Goal: Contribute content

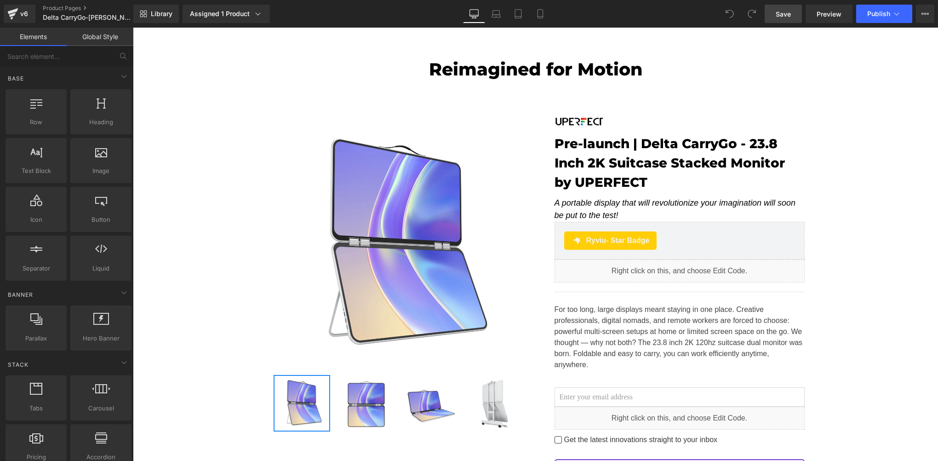
click at [774, 17] on link "Save" at bounding box center [783, 14] width 37 height 18
click at [869, 15] on span "Publish" at bounding box center [878, 13] width 23 height 7
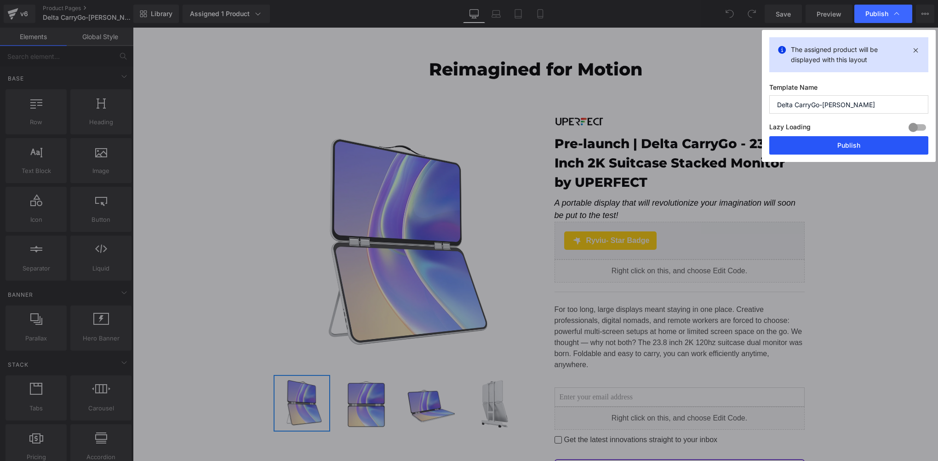
click at [868, 144] on button "Publish" at bounding box center [848, 145] width 159 height 18
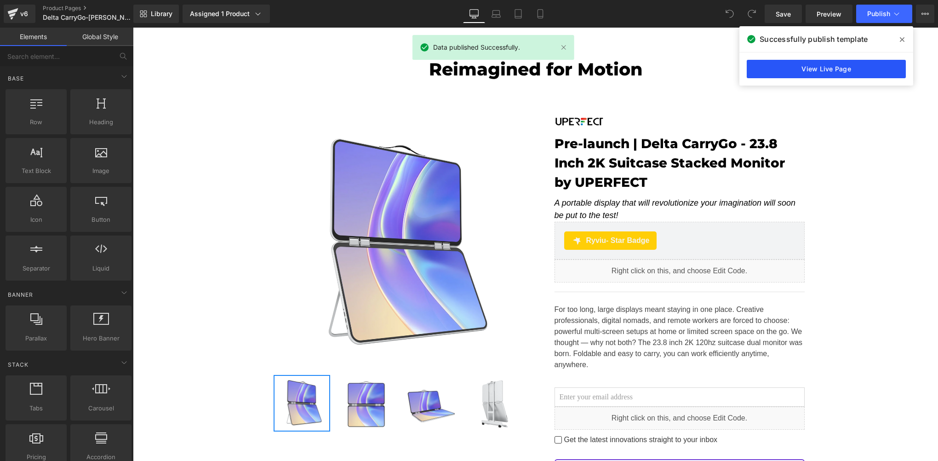
click at [857, 69] on link "View Live Page" at bounding box center [826, 69] width 159 height 18
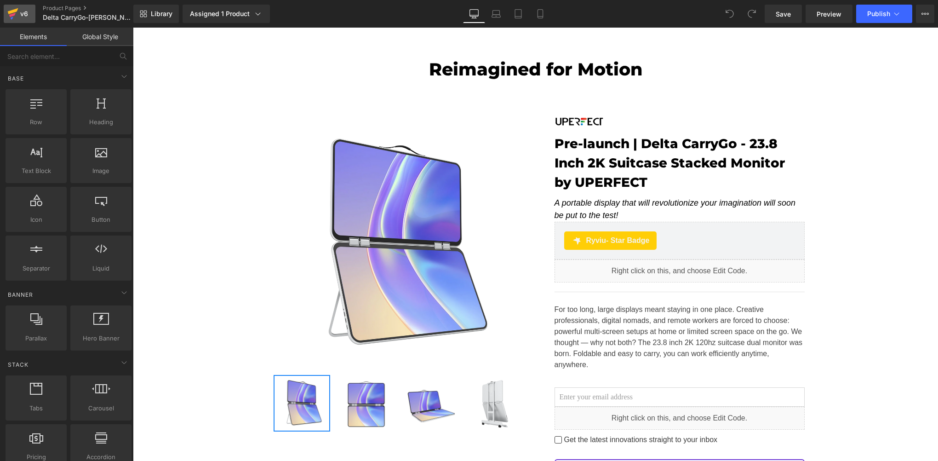
click at [27, 13] on div "v6" at bounding box center [23, 14] width 11 height 12
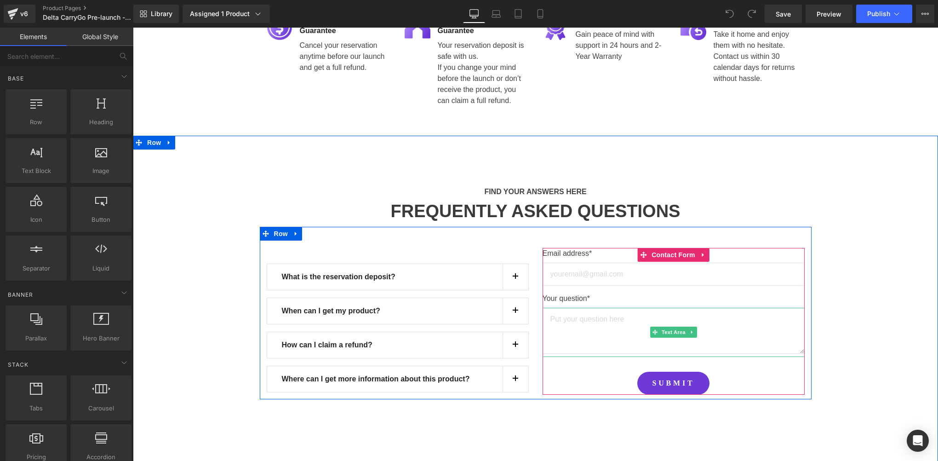
scroll to position [637, 0]
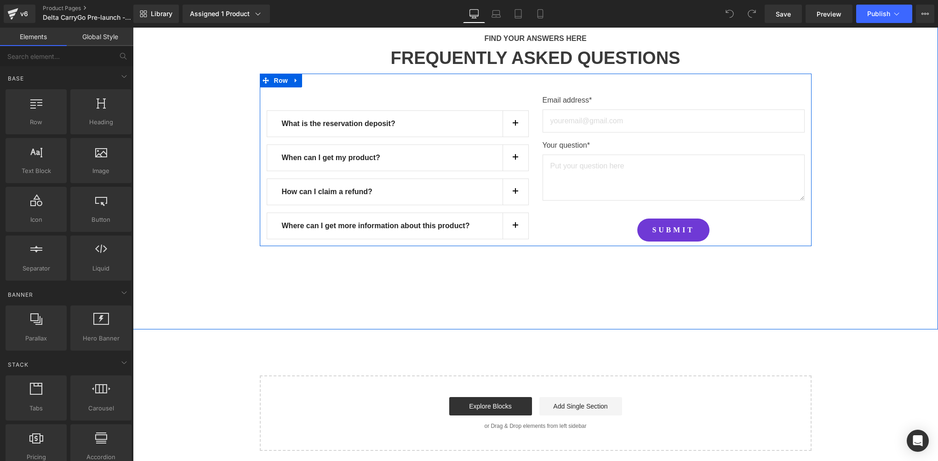
click at [513, 227] on button "button" at bounding box center [516, 226] width 26 height 26
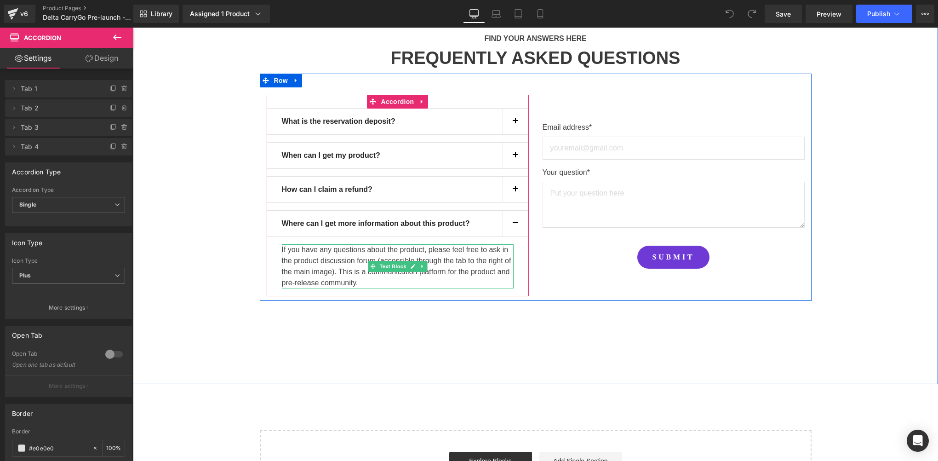
click at [329, 270] on p "If you have any questions about the product, please feel free to ask in the pro…" at bounding box center [398, 266] width 232 height 44
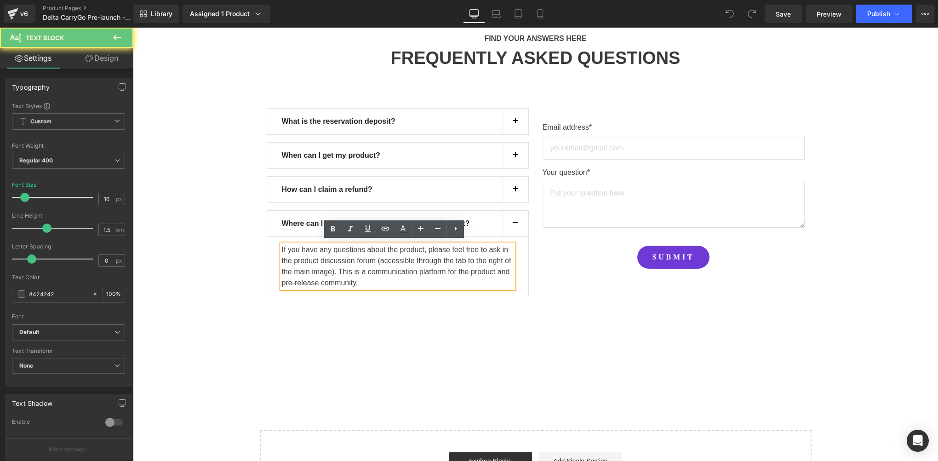
click at [395, 286] on div "If you have any questions about the product, please feel free to ask in the pro…" at bounding box center [398, 266] width 232 height 44
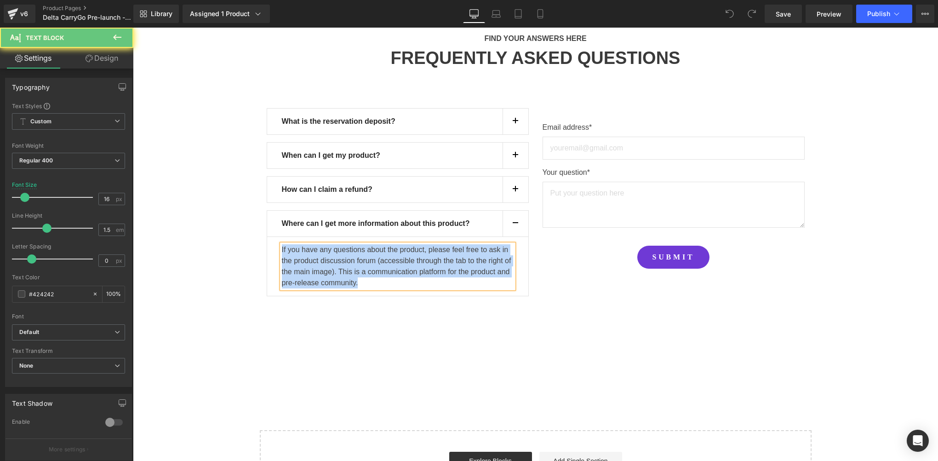
paste div
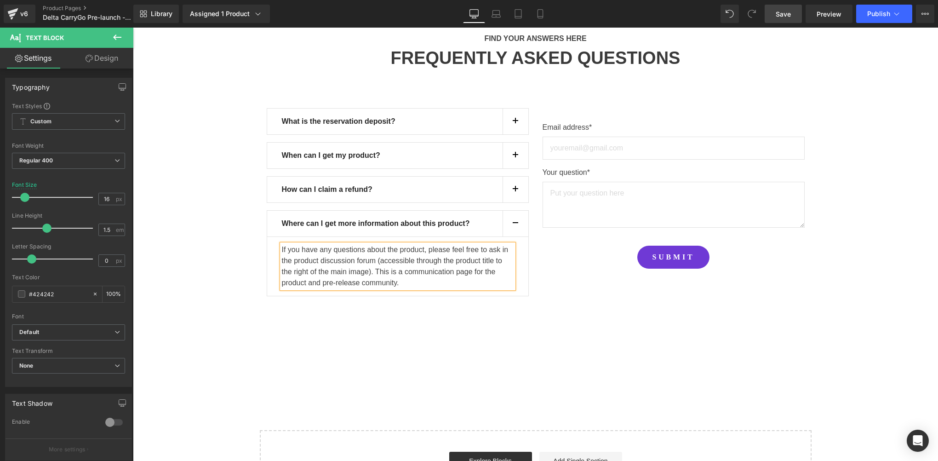
click at [789, 12] on span "Save" at bounding box center [783, 14] width 15 height 10
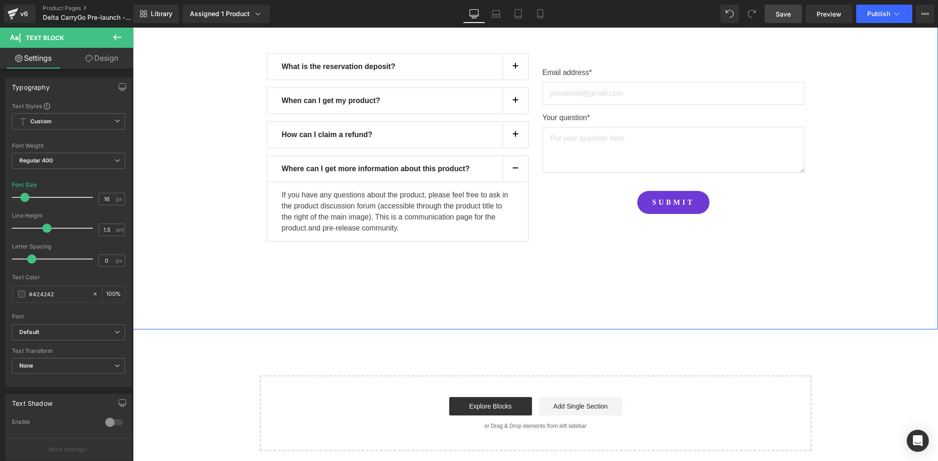
scroll to position [538, 0]
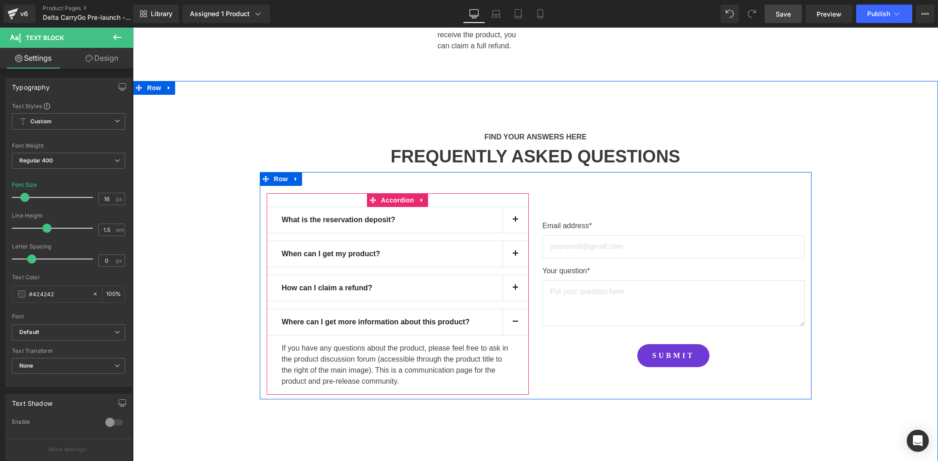
click at [515, 290] on span "button" at bounding box center [515, 290] width 0 height 0
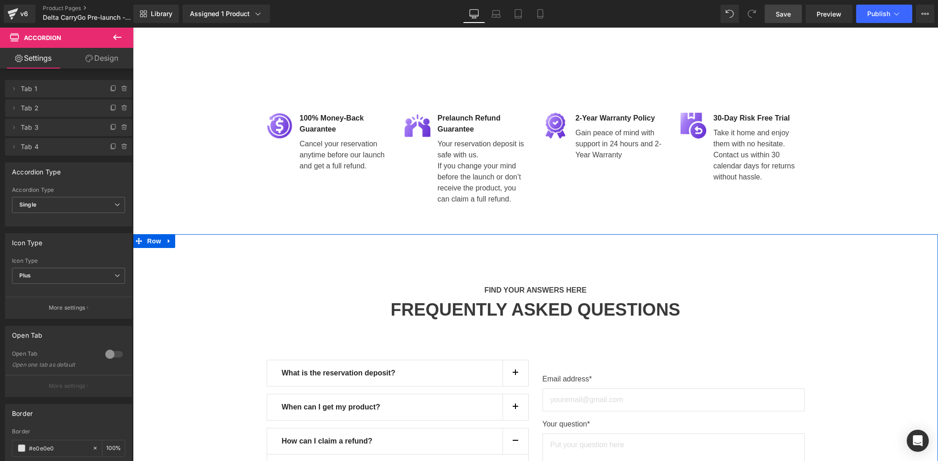
scroll to position [691, 0]
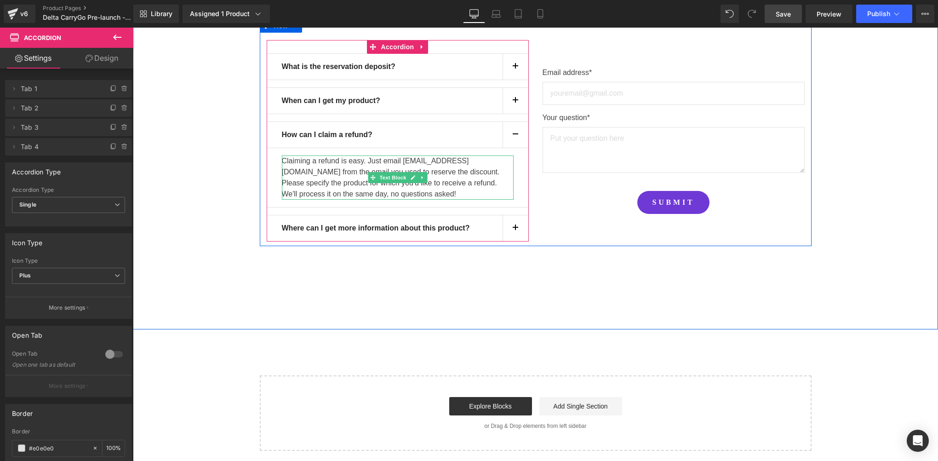
click at [328, 182] on p "Claiming a refund is easy. Just email help@uperfect.com from the email you used…" at bounding box center [398, 177] width 232 height 44
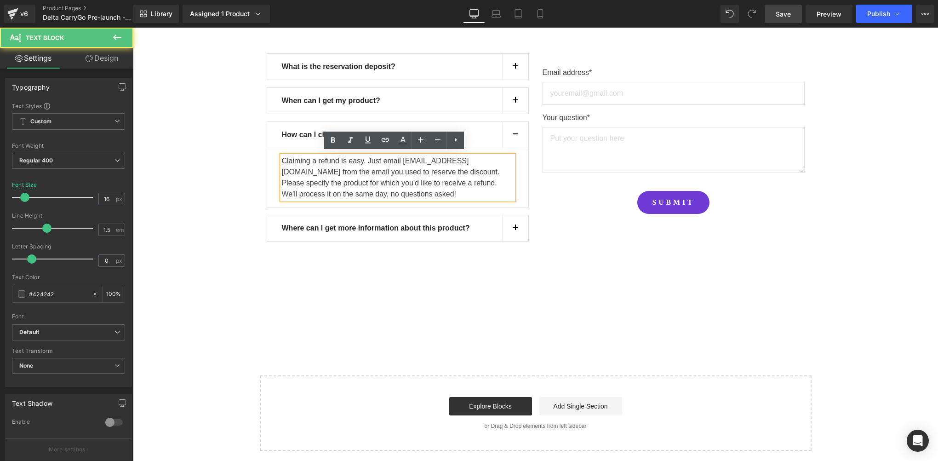
click at [350, 194] on p "Claiming a refund is easy. Just email help@uperfect.com from the email you used…" at bounding box center [398, 177] width 232 height 44
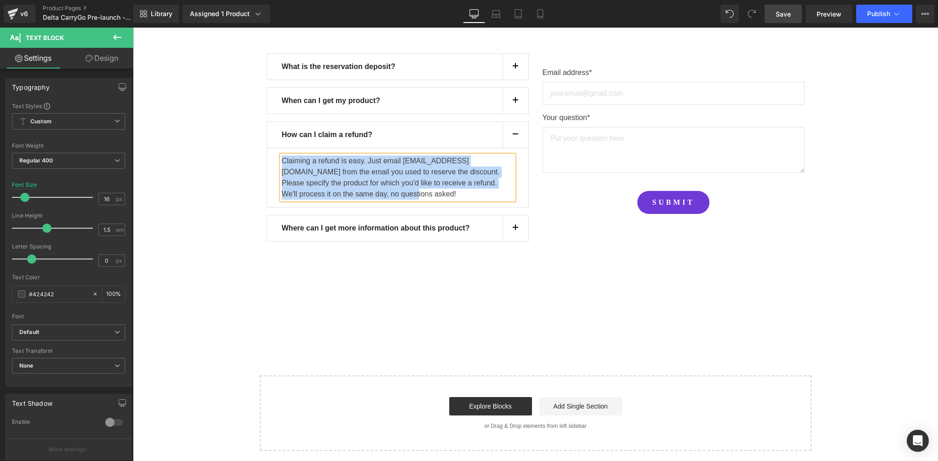
copy p "Claiming a refund is easy. Just email help@uperfect.com from the email you used…"
click at [346, 158] on p "Claiming a refund is easy. Just email help@uperfect.com from the email you used…" at bounding box center [398, 177] width 232 height 44
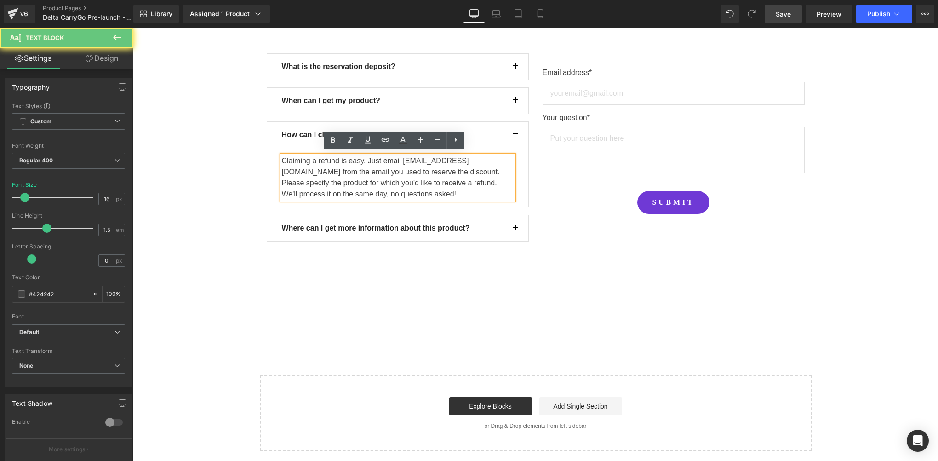
click at [346, 169] on p "Claiming a refund is easy. Just email help@uperfect.com from the email you used…" at bounding box center [398, 177] width 232 height 44
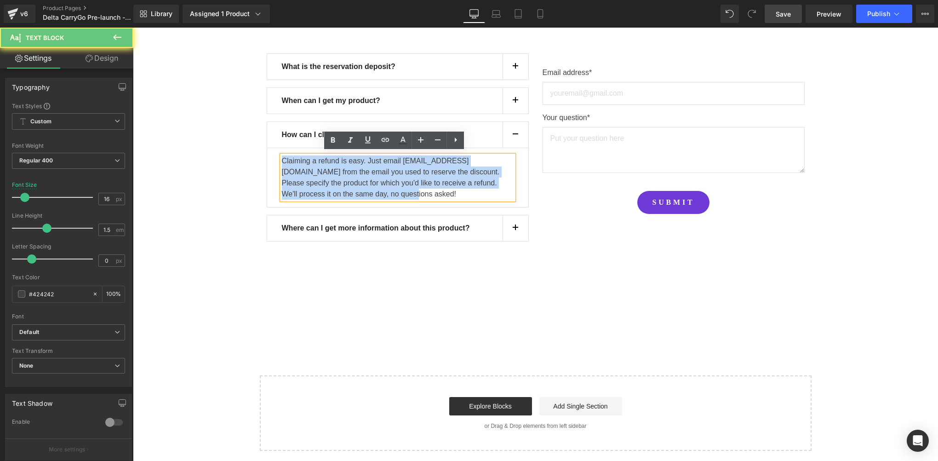
paste div
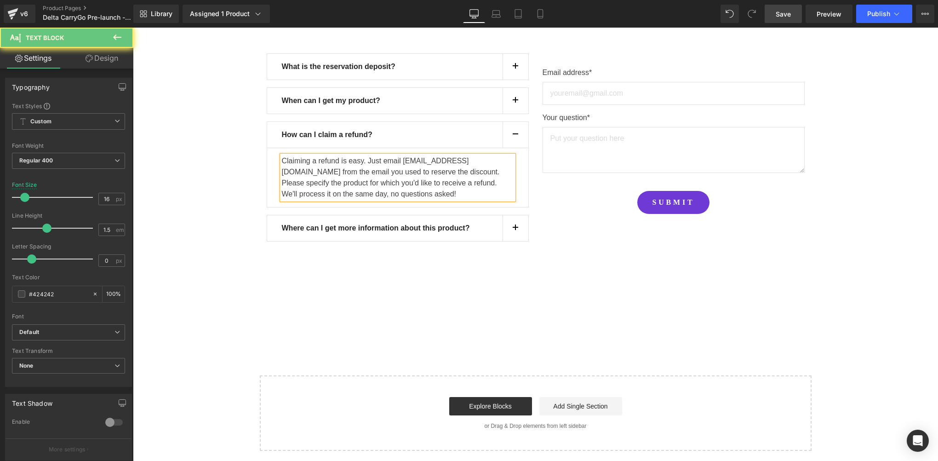
scroll to position [669, 0]
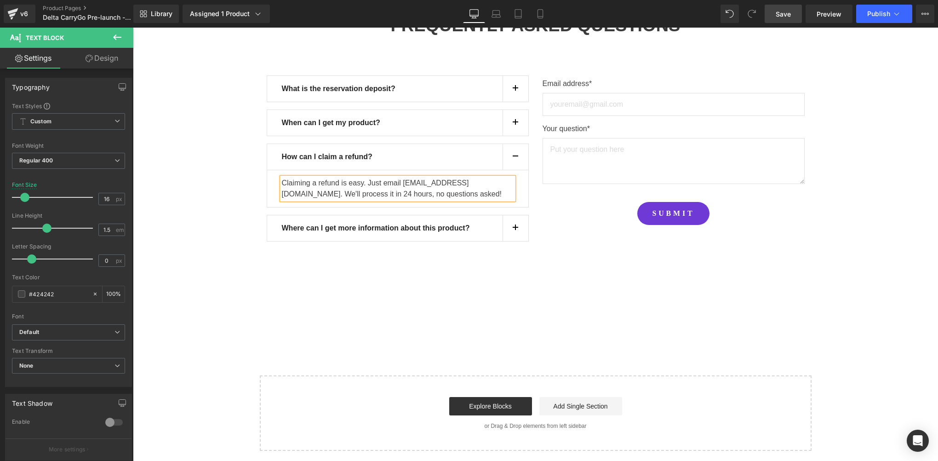
click at [513, 122] on button "button" at bounding box center [516, 123] width 26 height 26
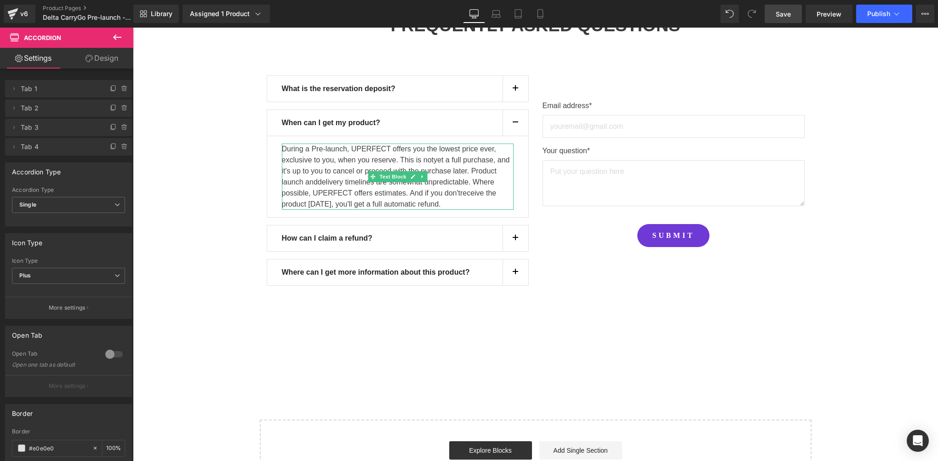
click at [338, 194] on span "delivery timelines are somewhat unpredictable. Where possible, UPERFECT offers …" at bounding box center [388, 187] width 212 height 19
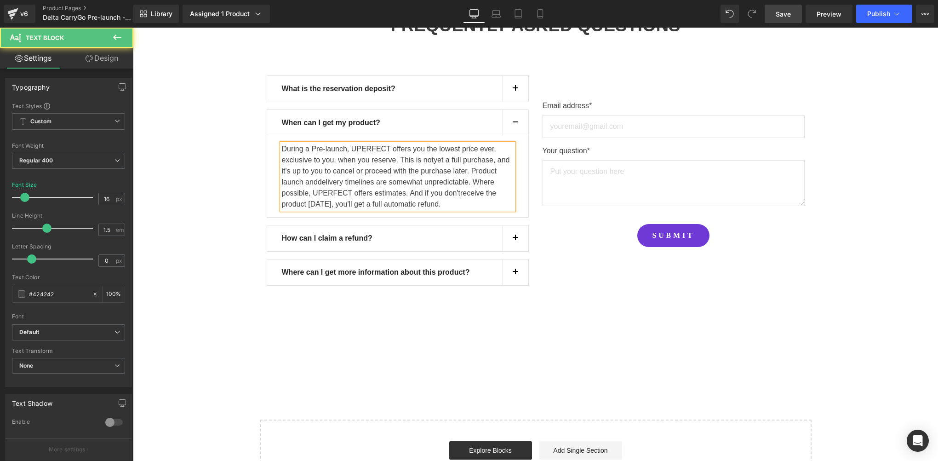
click at [377, 194] on span "delivery timelines are somewhat unpredictable. Where possible, UPERFECT offers …" at bounding box center [388, 187] width 212 height 19
copy p "During a Pre-launch, UPERFECT offers you the lowest price ever, exclusive to yo…"
click at [362, 188] on span "delivery timelines are somewhat unpredictable. Where possible, UPERFECT offers …" at bounding box center [388, 187] width 212 height 19
copy p "During a Pre-launch, UPERFECT offers you the lowest price ever, exclusive to yo…"
paste div
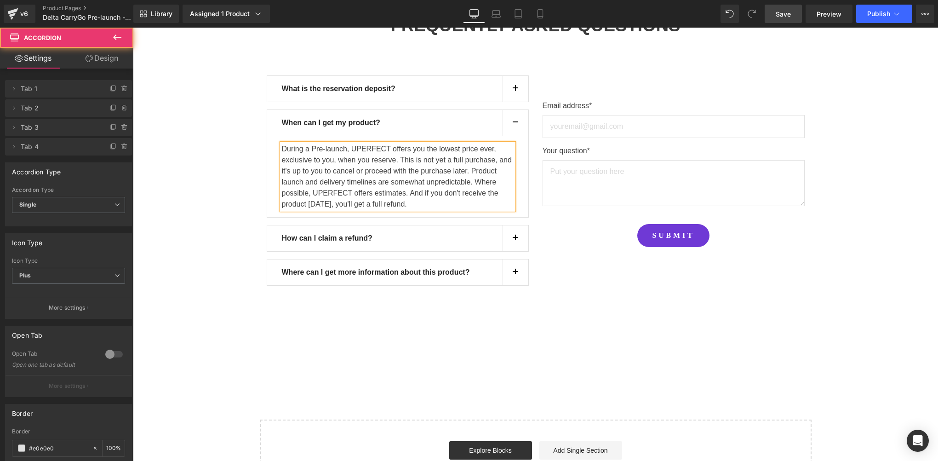
click at [515, 91] on span "button" at bounding box center [515, 91] width 0 height 0
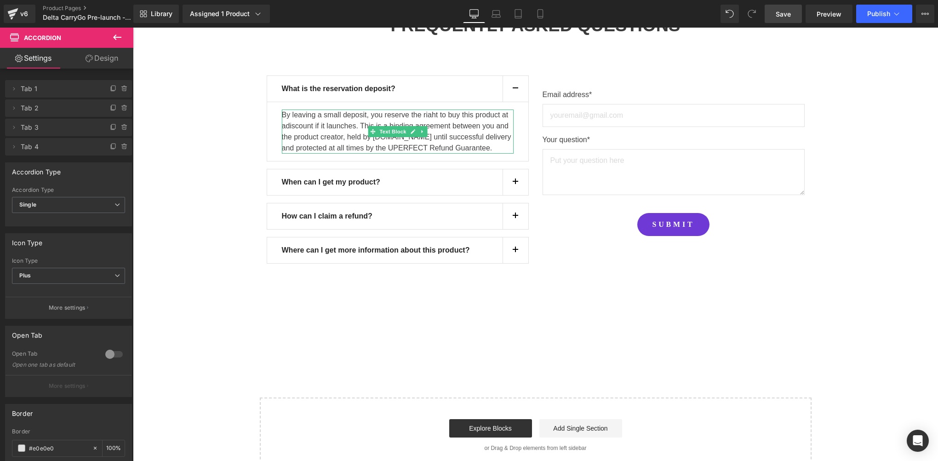
click at [348, 130] on span "discount if it launches. This is a binding agreement between you and the produc…" at bounding box center [396, 137] width 229 height 30
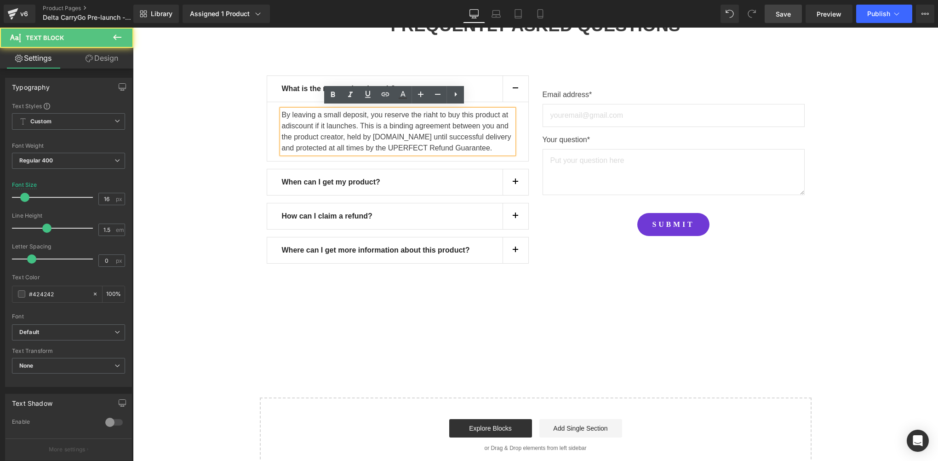
click at [360, 130] on span "discount if it launches. This is a binding agreement between you and the produc…" at bounding box center [396, 137] width 229 height 30
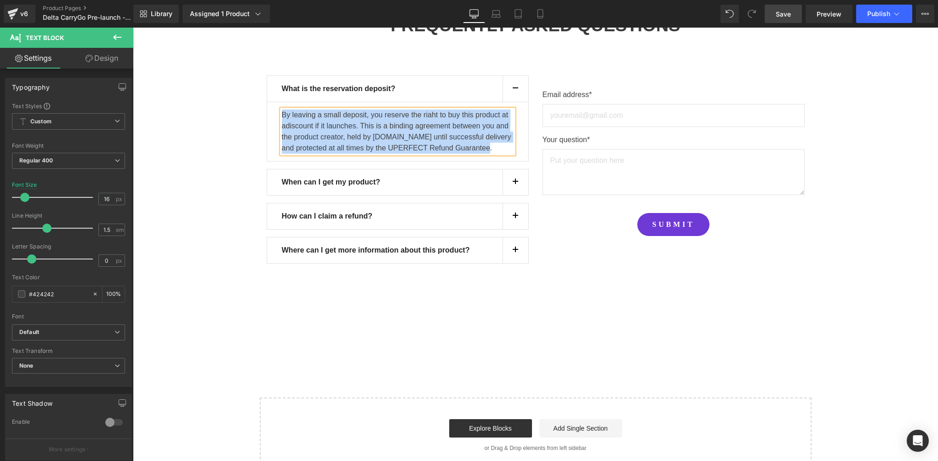
copy p "By leaving a small deposit, you reserve the riaht to buy this product at a disc…"
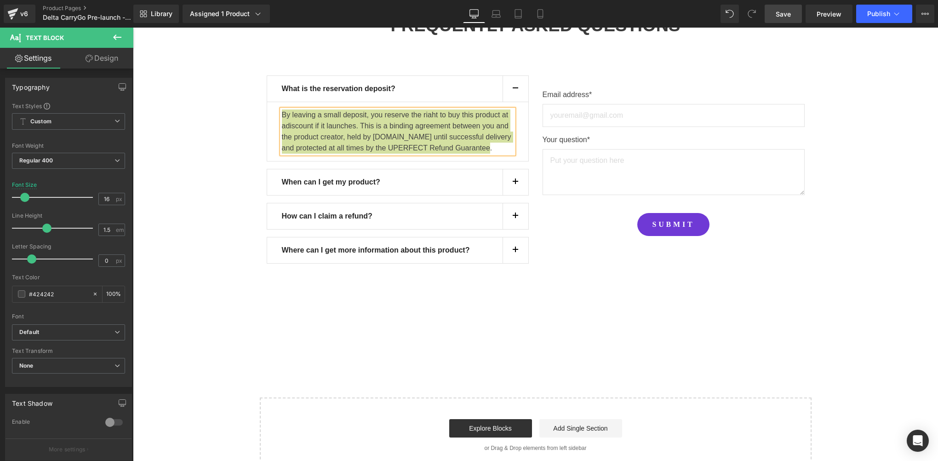
click at [784, 7] on link "Save" at bounding box center [783, 14] width 37 height 18
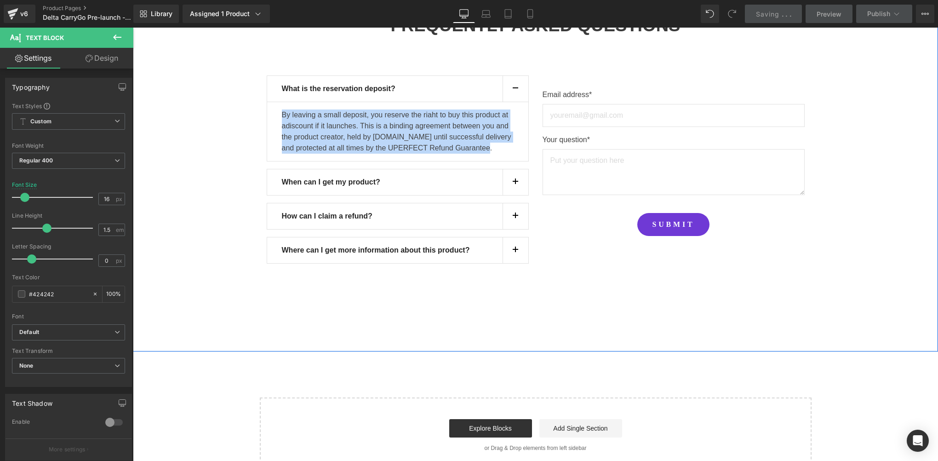
click at [186, 206] on div "FIND YOUR ANSWERS HERE Text Block FREQUENTLY ASKED QUESTIONS Heading Row What i…" at bounding box center [535, 127] width 805 height 281
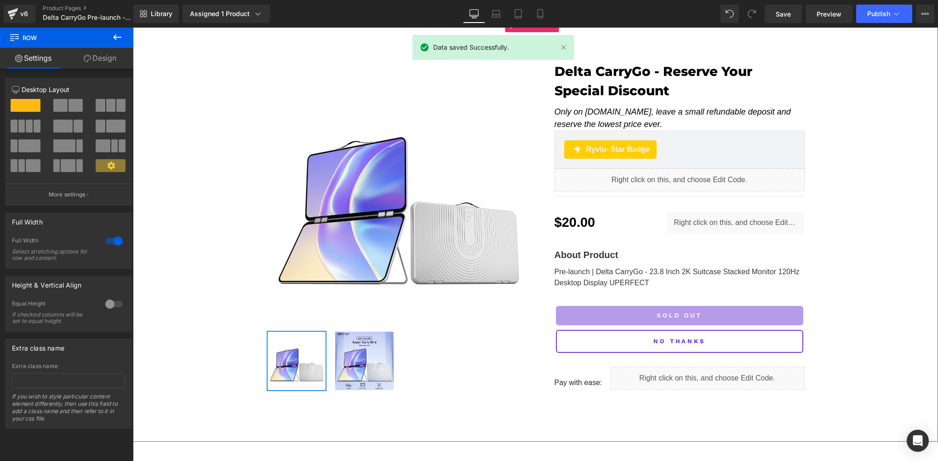
scroll to position [0, 0]
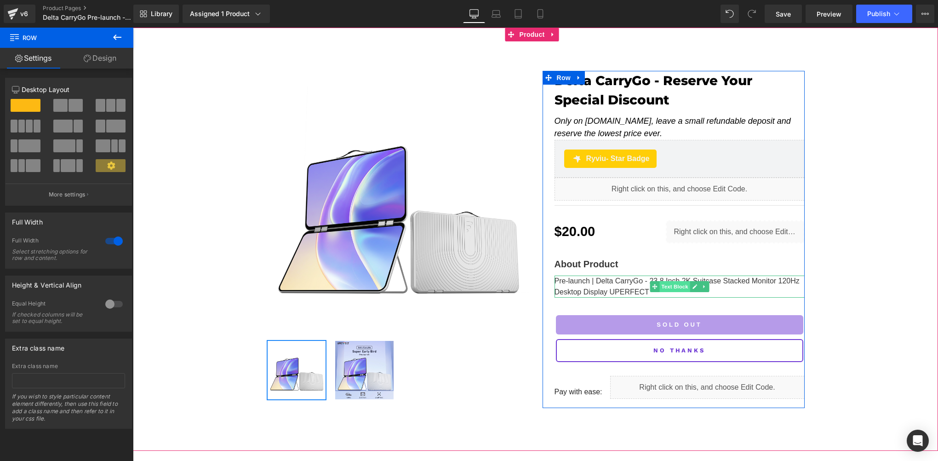
click at [670, 284] on span "Text Block" at bounding box center [674, 286] width 30 height 11
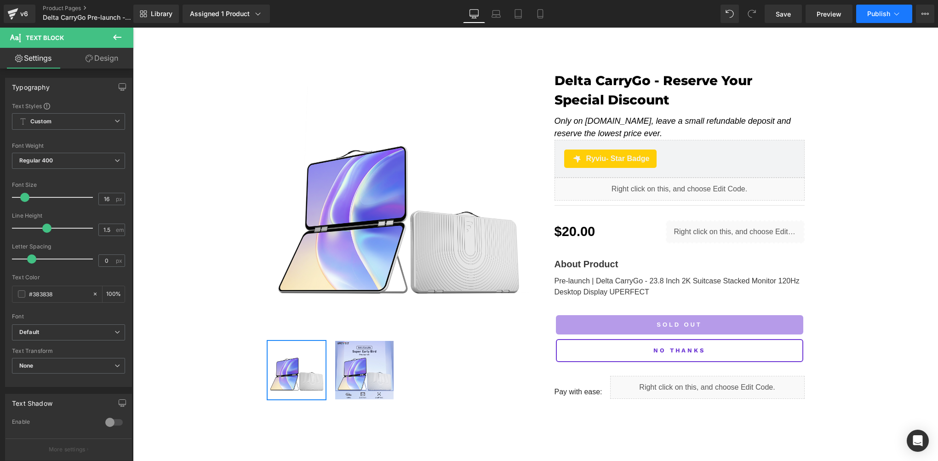
click at [885, 11] on span "Publish" at bounding box center [878, 13] width 23 height 7
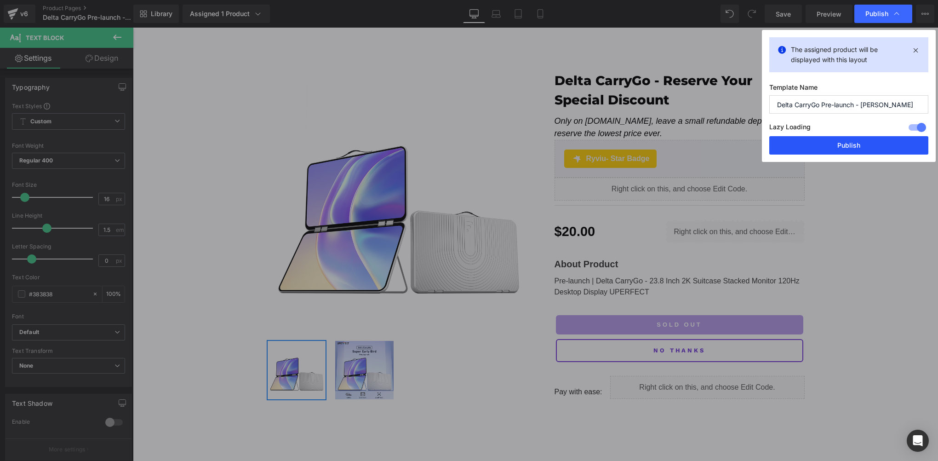
click at [845, 149] on button "Publish" at bounding box center [848, 145] width 159 height 18
